Goal: Information Seeking & Learning: Find specific fact

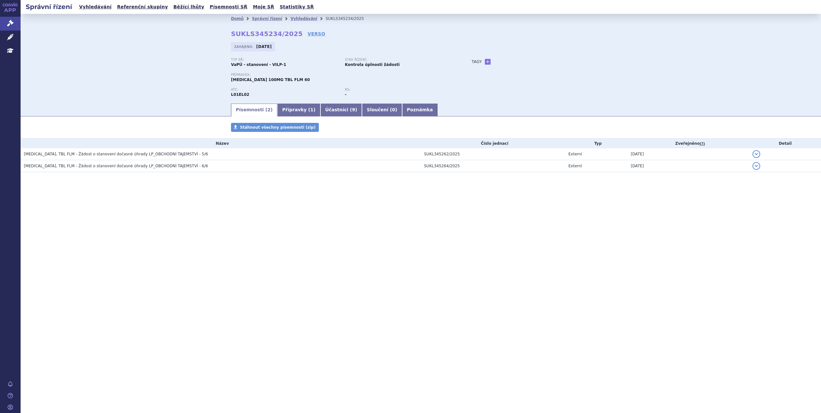
click at [364, 333] on div "Správní řízení Vyhledávání Referenční skupiny Běžící lhůty Písemnosti SŘ Moje S…" at bounding box center [421, 206] width 800 height 413
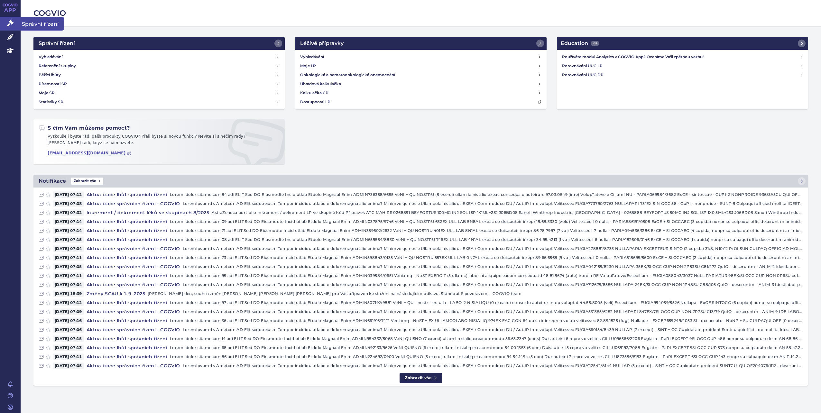
click at [16, 24] on link "Správní řízení" at bounding box center [10, 24] width 21 height 14
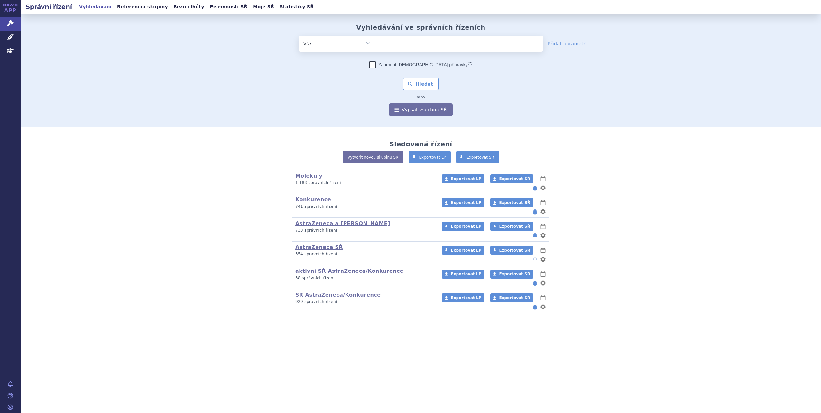
click at [422, 48] on ul at bounding box center [459, 43] width 167 height 14
click at [376, 48] on select at bounding box center [376, 43] width 0 height 16
paste input "nonakog alfa"
type input "nonakog alfa"
select select "nonakog alfa"
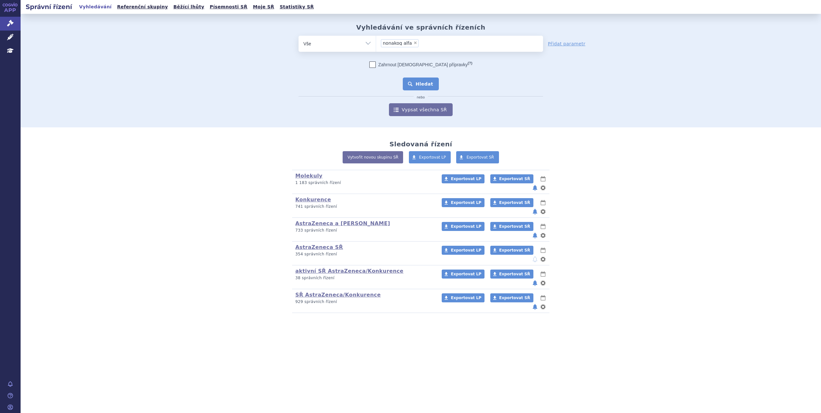
click at [436, 87] on button "Hledat" at bounding box center [421, 84] width 36 height 13
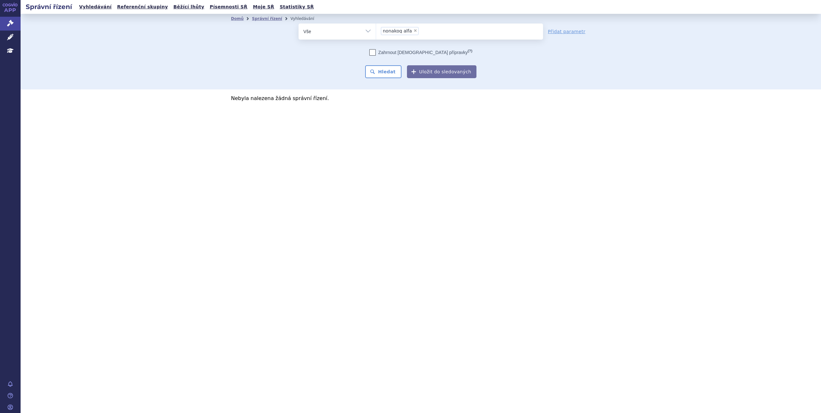
click at [420, 32] on input "nonakog alfa × nonakog alfa" at bounding box center [422, 31] width 4 height 8
select select
type input "nonakog alfa"
click at [390, 29] on input "nonakog alfa" at bounding box center [403, 31] width 44 height 8
select select "nonakog alfa"
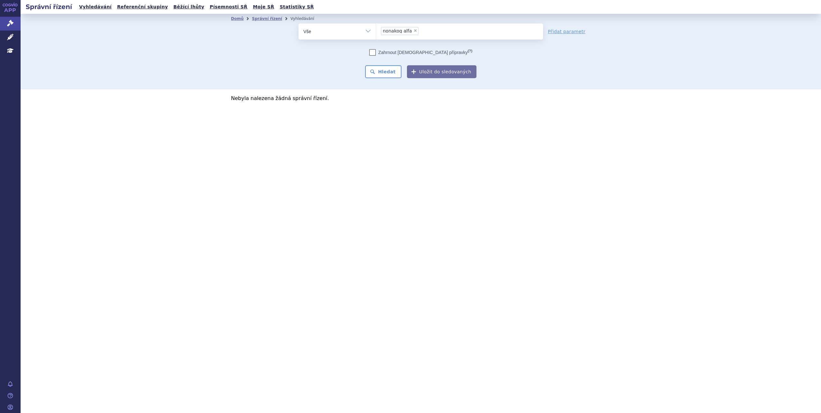
click at [413, 31] on span "×" at bounding box center [415, 31] width 4 height 4
click at [376, 31] on select "nonakog alfa" at bounding box center [376, 31] width 0 height 16
select select
type input "nonacog alfa"
select select "nonacog alfa"
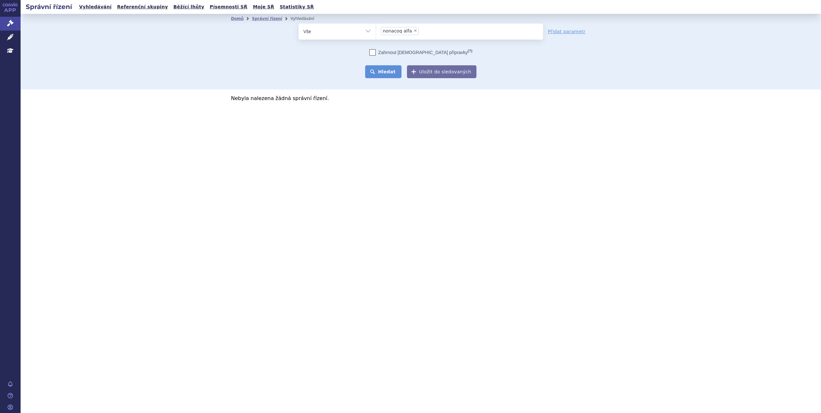
click at [396, 73] on button "Hledat" at bounding box center [383, 71] width 36 height 13
click at [208, 4] on link "Písemnosti SŘ" at bounding box center [228, 7] width 41 height 9
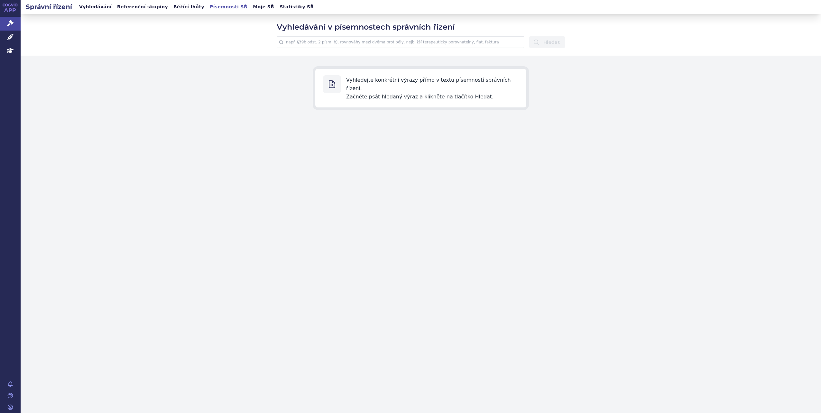
click at [384, 41] on input "text" at bounding box center [400, 42] width 247 height 12
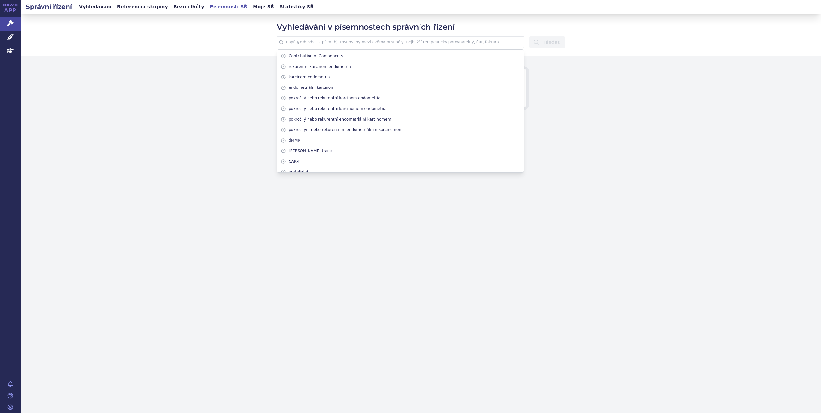
paste input "nonacog alfa"
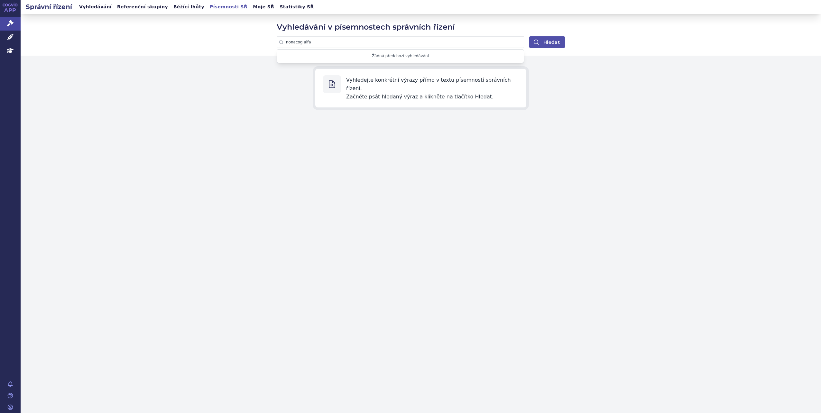
type input "nonacog alfa"
click at [562, 40] on button "Hledat" at bounding box center [547, 42] width 36 height 12
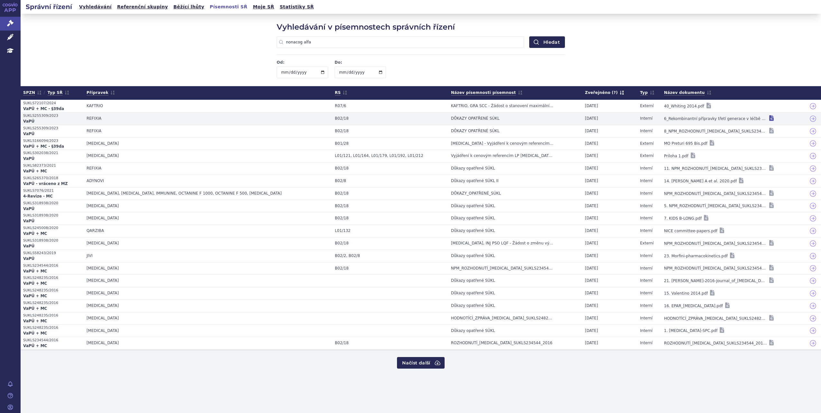
click at [769, 118] on icon at bounding box center [771, 118] width 5 height 6
